Goal: Task Accomplishment & Management: Manage account settings

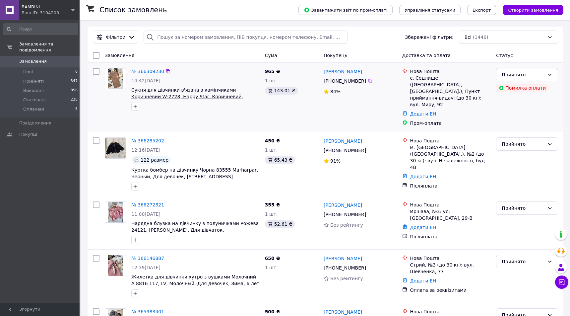
click at [148, 92] on span "Сукня для дівчинки в'язана з камінчиками Коричневий W-2728, Happy Star, Коричне…" at bounding box center [187, 96] width 112 height 19
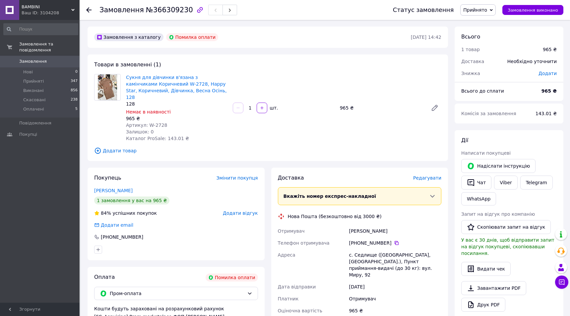
click at [210, 108] on div "Немає в наявності" at bounding box center [177, 111] width 102 height 7
click at [111, 82] on img at bounding box center [108, 87] width 20 height 26
click at [140, 91] on link "Сукня для дівчинки в'язана з камінчиками Коричневий W-2728, Happy Star, Коричне…" at bounding box center [176, 87] width 101 height 25
